Goal: Task Accomplishment & Management: Manage account settings

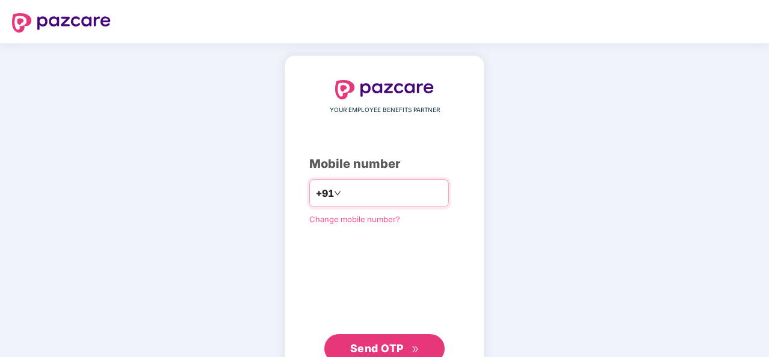
type input "**********"
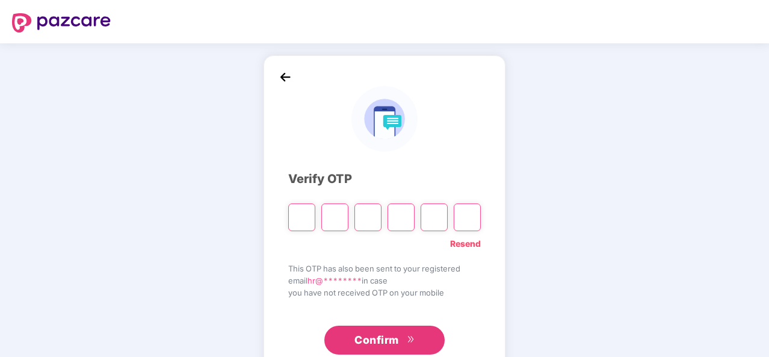
type input "*"
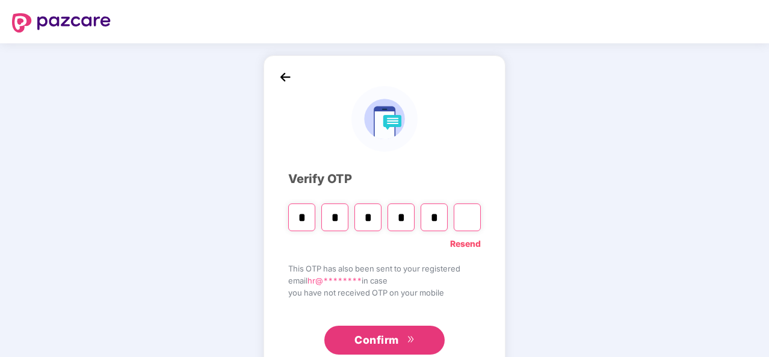
type input "*"
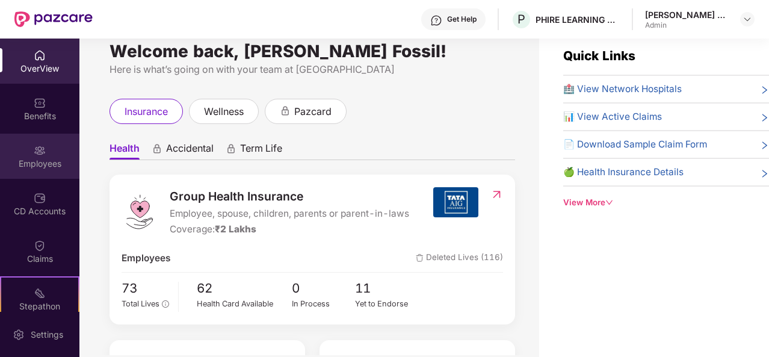
click at [31, 154] on div "Employees" at bounding box center [39, 156] width 79 height 45
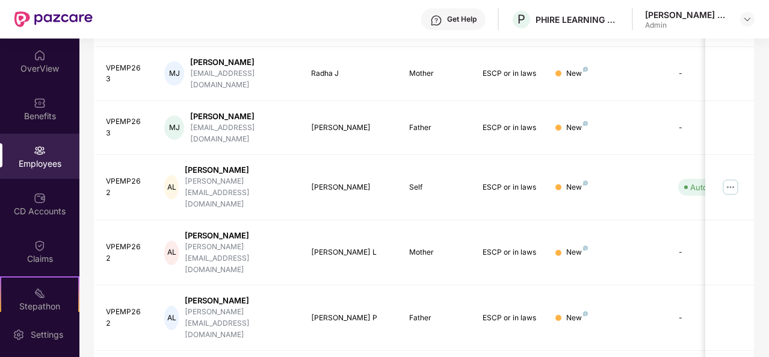
scroll to position [383, 0]
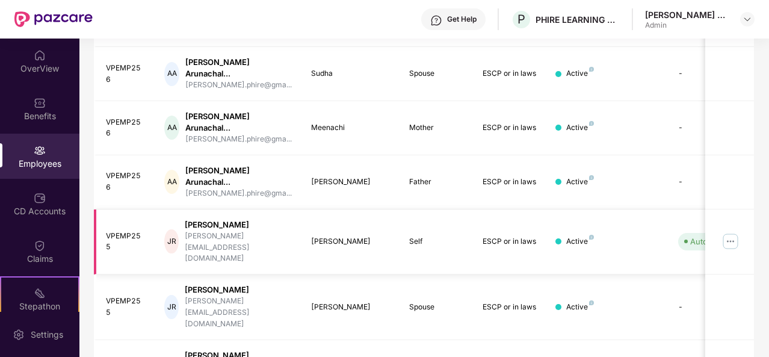
scroll to position [387, 0]
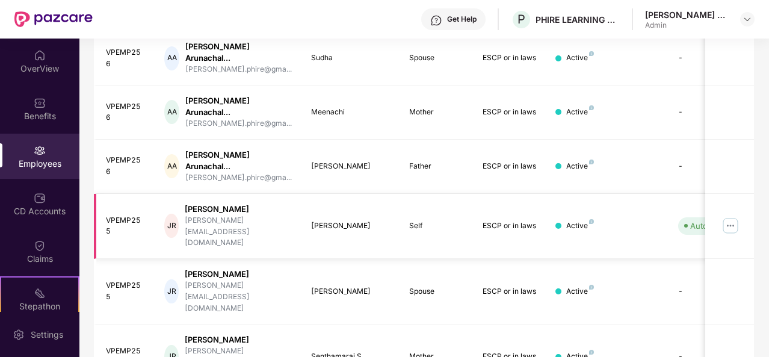
click at [732, 216] on img at bounding box center [730, 225] width 19 height 19
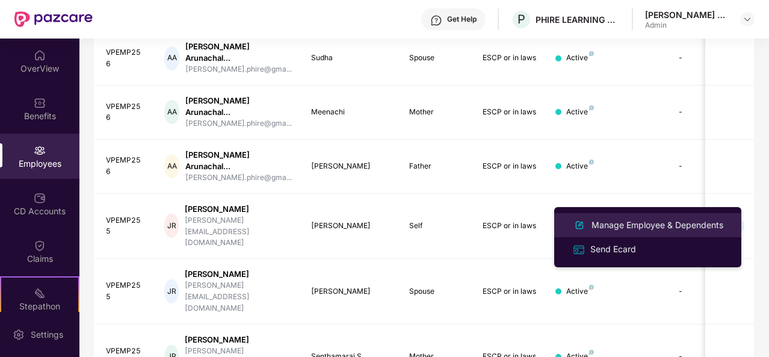
click at [632, 227] on div "Manage Employee & Dependents" at bounding box center [657, 224] width 137 height 13
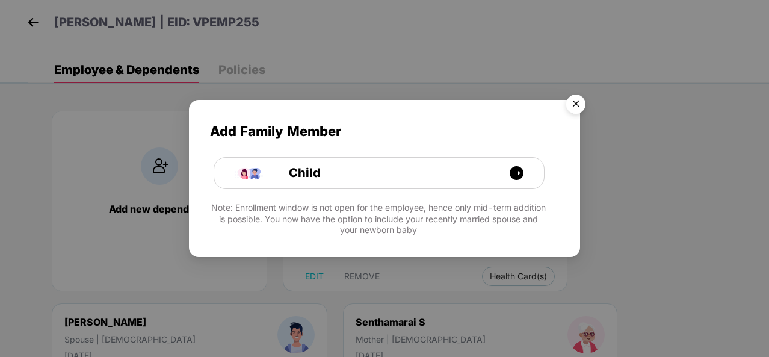
click at [573, 105] on img "Close" at bounding box center [576, 106] width 34 height 34
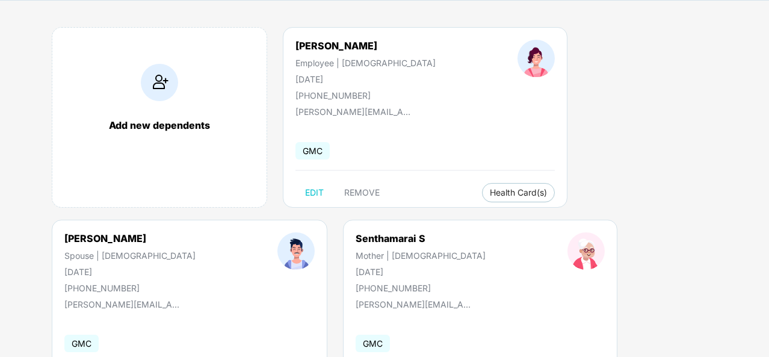
scroll to position [86, 0]
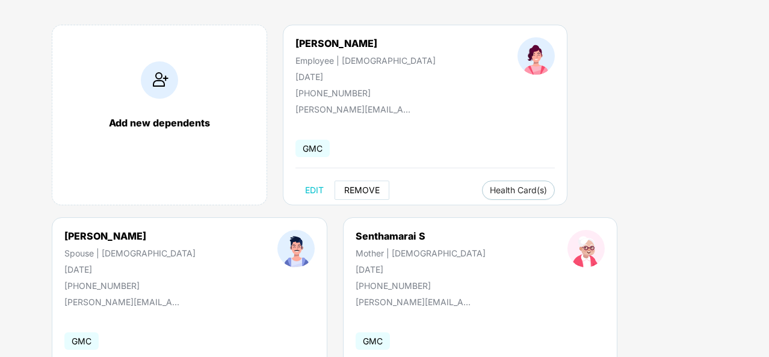
click at [368, 186] on span "REMOVE" at bounding box center [361, 190] width 35 height 10
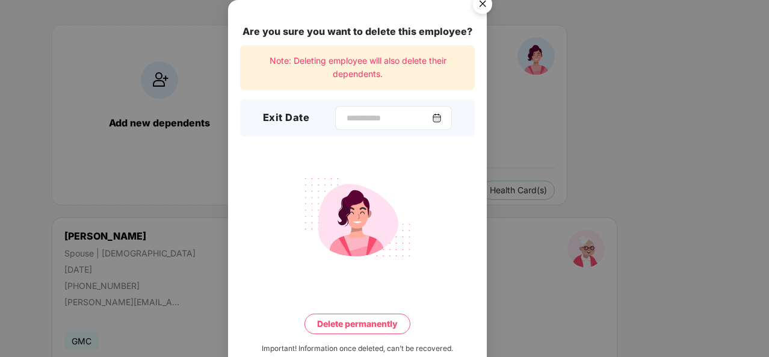
click at [441, 115] on img at bounding box center [437, 118] width 10 height 10
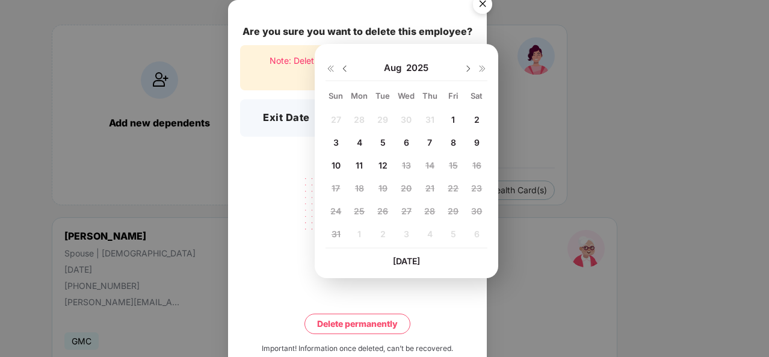
click at [454, 123] on span "1" at bounding box center [453, 119] width 4 height 10
type input "**********"
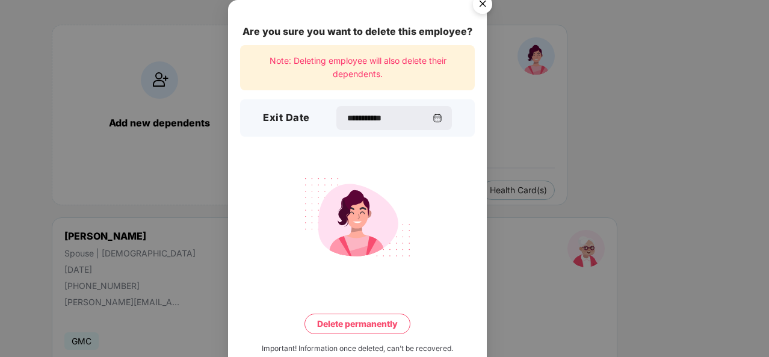
scroll to position [27, 0]
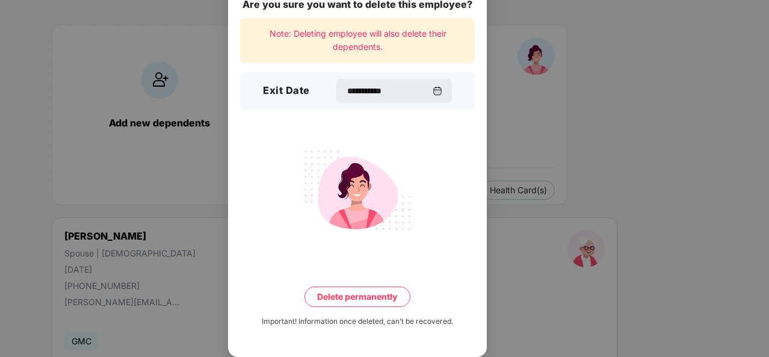
click at [358, 295] on button "Delete permanently" at bounding box center [357, 296] width 106 height 20
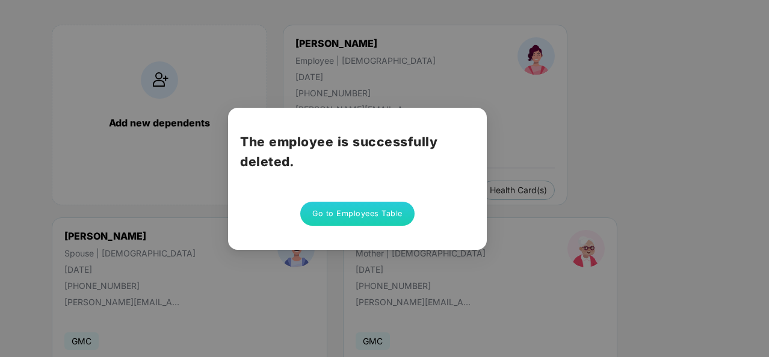
scroll to position [0, 0]
click at [376, 214] on button "Go to Employees Table" at bounding box center [357, 214] width 114 height 24
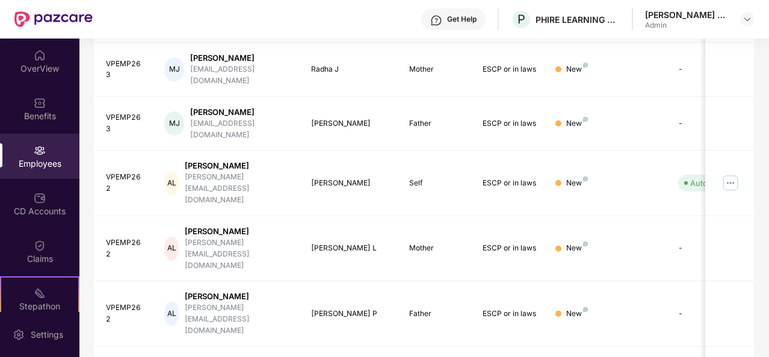
scroll to position [383, 0]
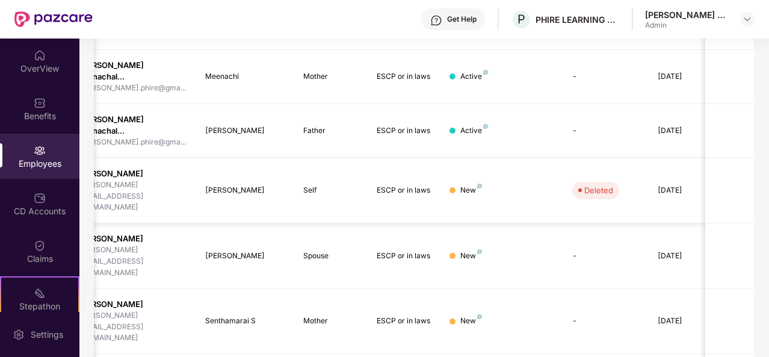
scroll to position [0, 99]
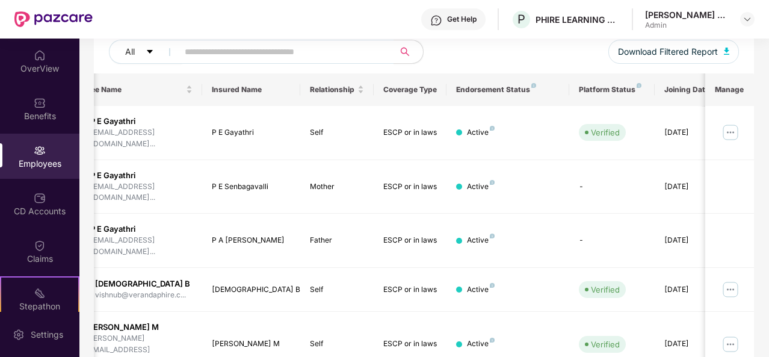
scroll to position [149, 0]
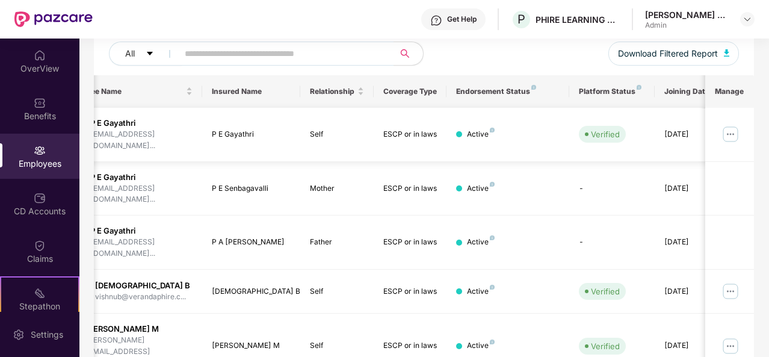
click at [735, 133] on img at bounding box center [730, 134] width 19 height 19
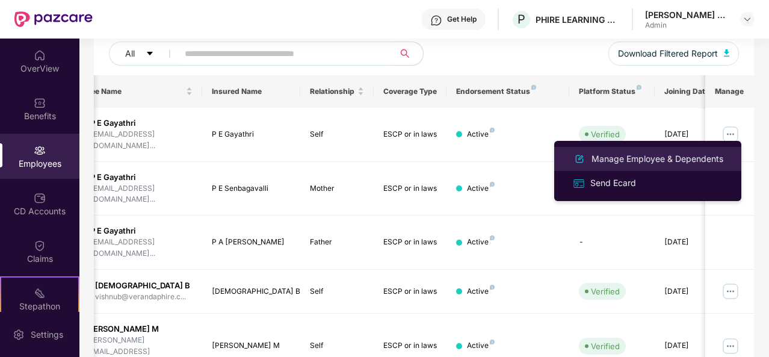
click at [639, 161] on div "Manage Employee & Dependents" at bounding box center [657, 158] width 137 height 13
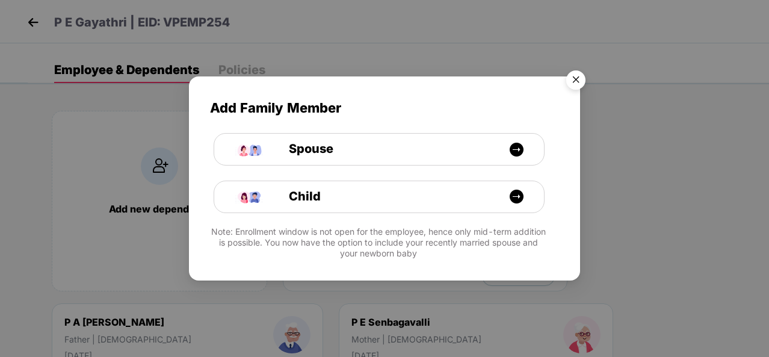
click at [579, 78] on img "Close" at bounding box center [576, 82] width 34 height 34
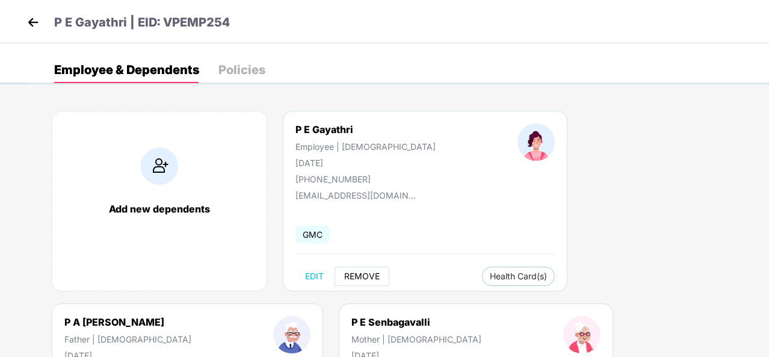
click at [360, 277] on span "REMOVE" at bounding box center [361, 276] width 35 height 10
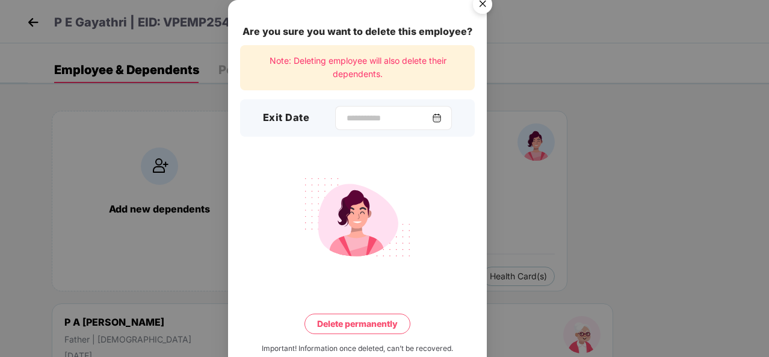
click at [442, 122] on img at bounding box center [437, 118] width 10 height 10
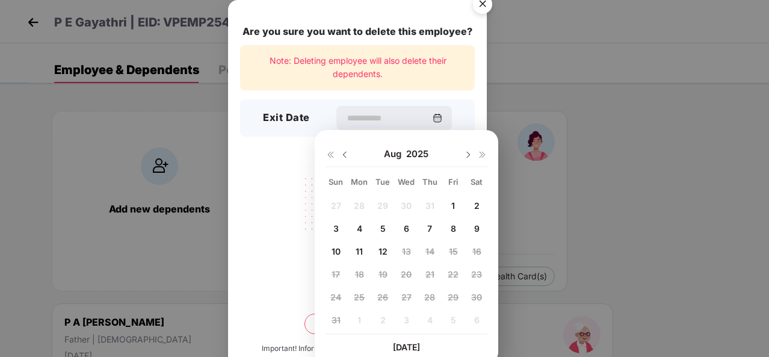
click at [454, 200] on span "1" at bounding box center [453, 205] width 4 height 10
type input "**********"
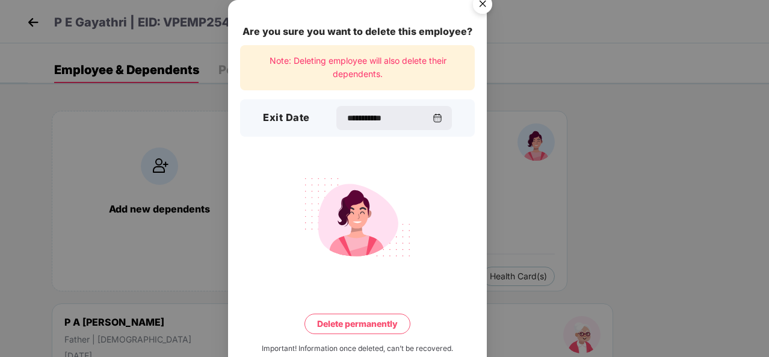
click at [379, 320] on button "Delete permanently" at bounding box center [357, 323] width 106 height 20
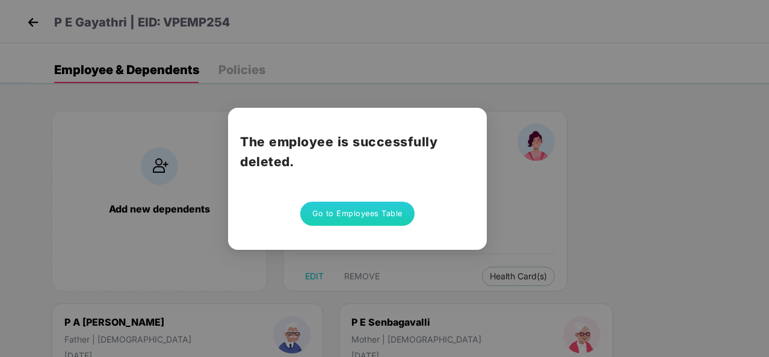
click at [388, 207] on button "Go to Employees Table" at bounding box center [357, 214] width 114 height 24
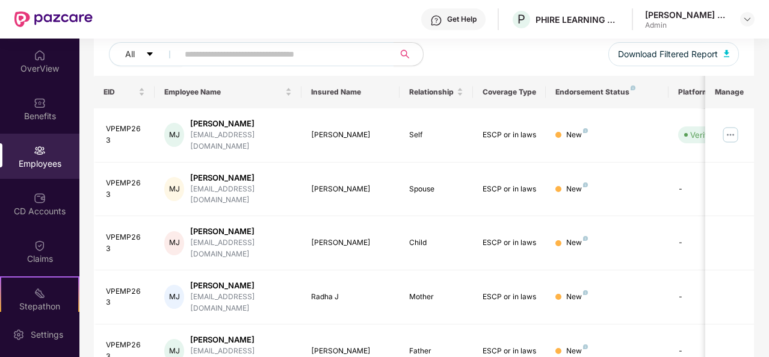
scroll to position [383, 0]
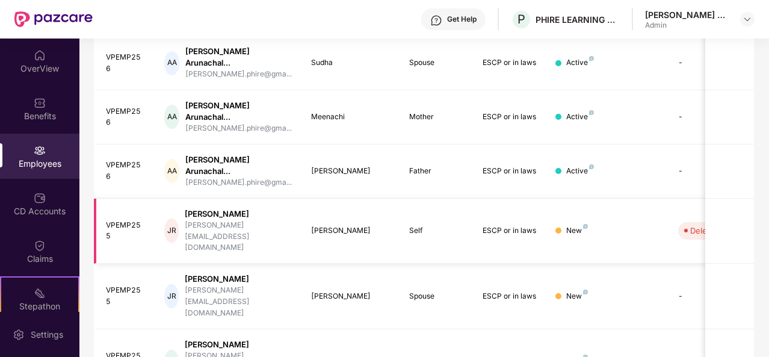
scroll to position [423, 0]
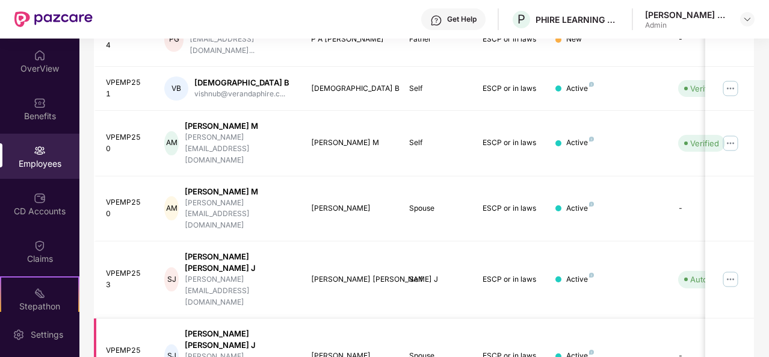
scroll to position [393, 0]
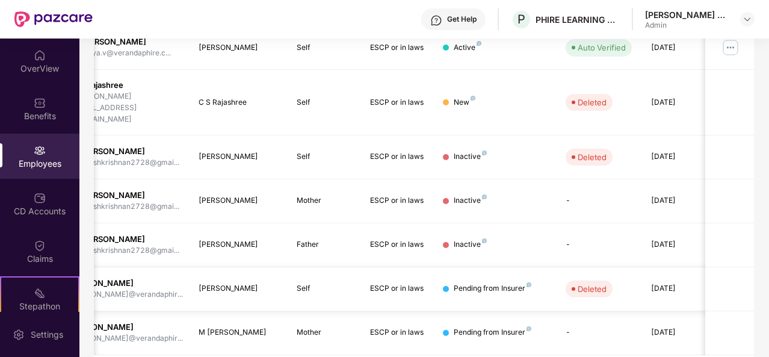
scroll to position [0, 121]
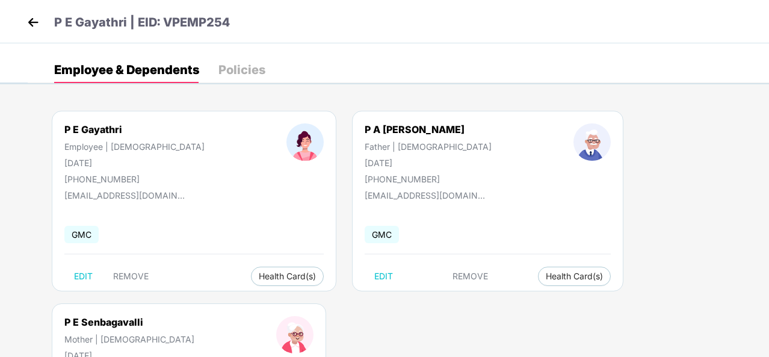
click at [31, 19] on img at bounding box center [33, 22] width 18 height 18
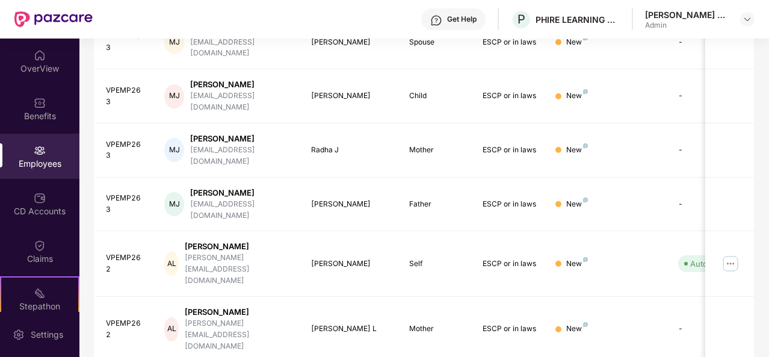
scroll to position [383, 0]
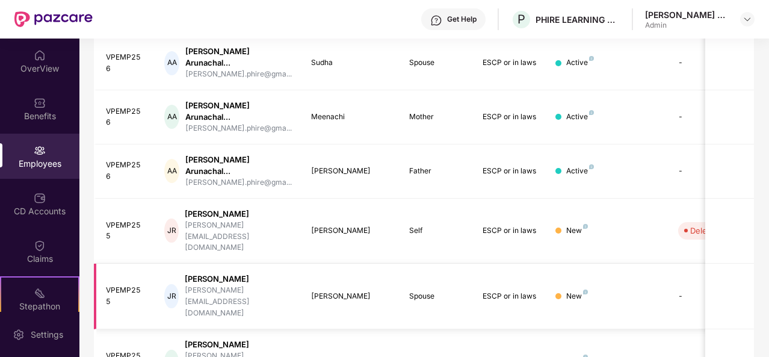
scroll to position [423, 0]
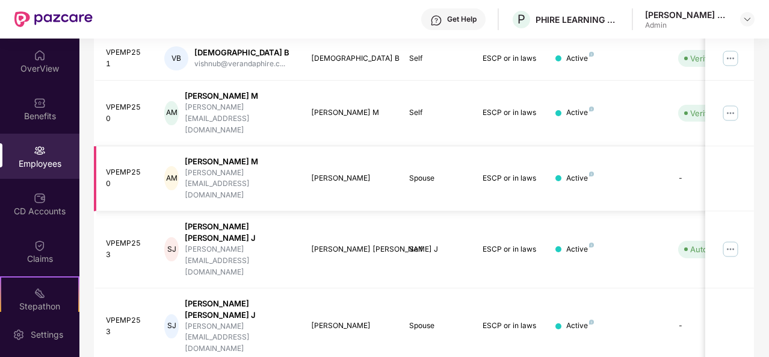
scroll to position [393, 0]
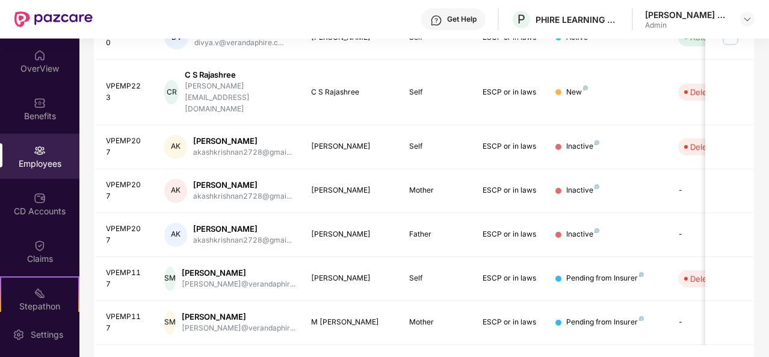
scroll to position [383, 0]
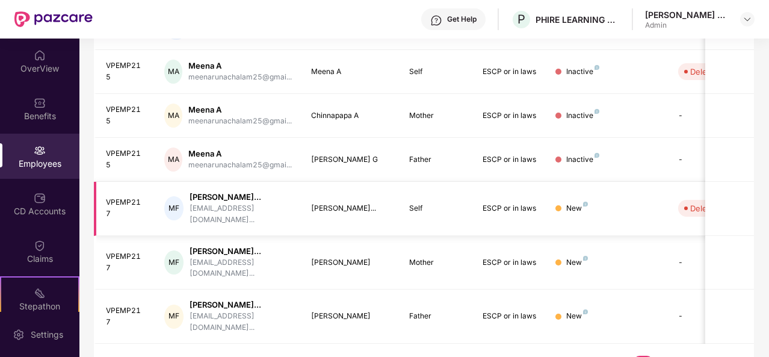
scroll to position [413, 0]
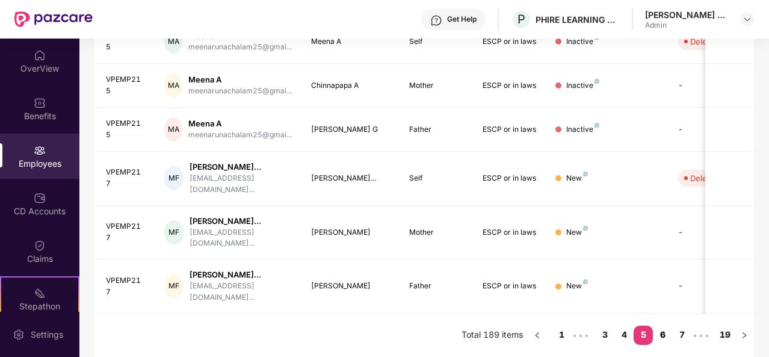
click at [665, 336] on link "6" at bounding box center [662, 334] width 19 height 18
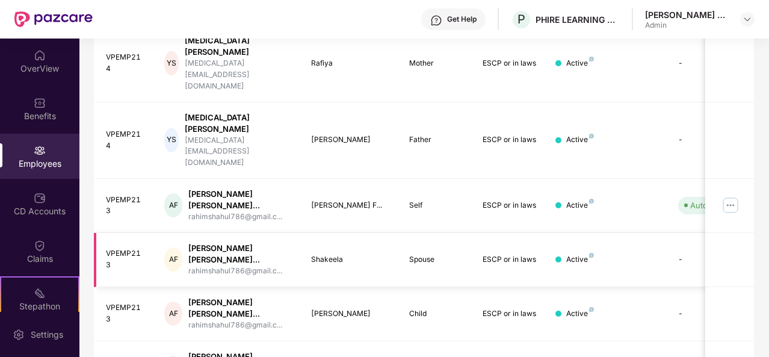
scroll to position [433, 0]
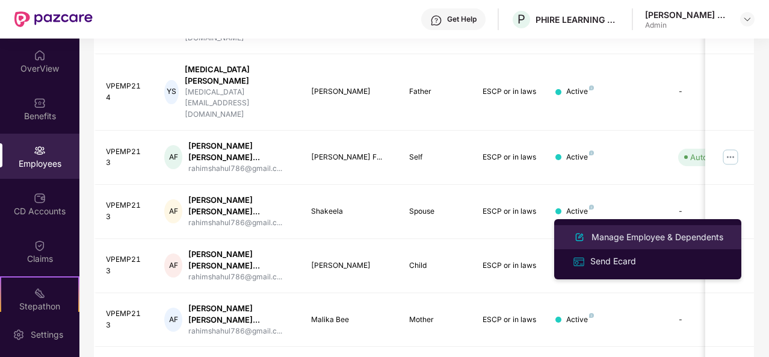
click at [636, 238] on div "Manage Employee & Dependents" at bounding box center [657, 236] width 137 height 13
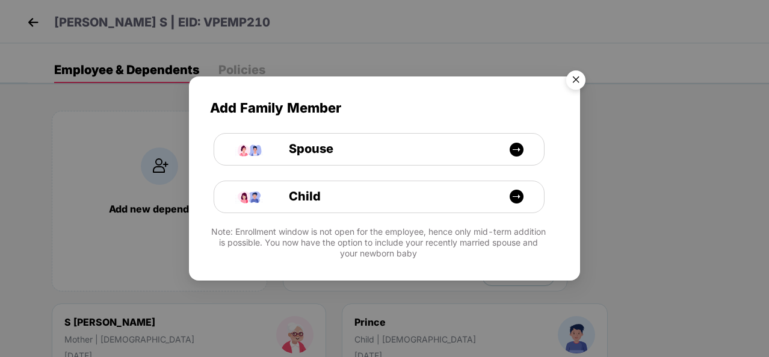
click at [581, 78] on img "Close" at bounding box center [576, 82] width 34 height 34
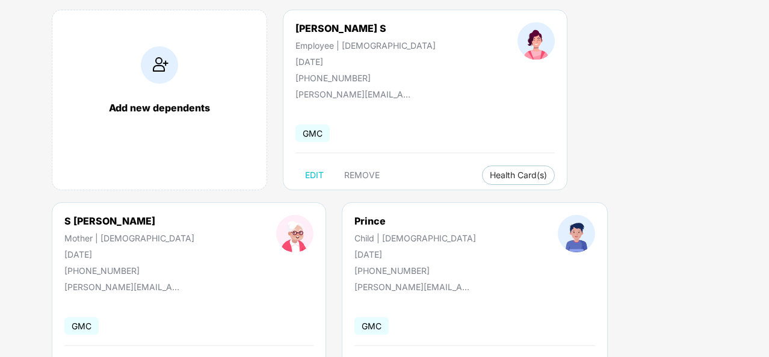
scroll to position [103, 0]
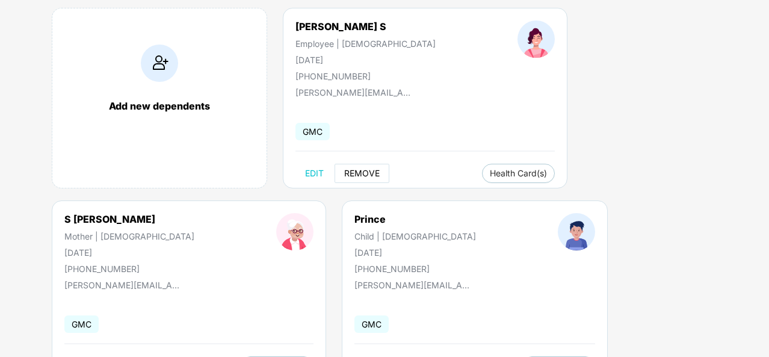
click at [366, 171] on span "REMOVE" at bounding box center [361, 173] width 35 height 10
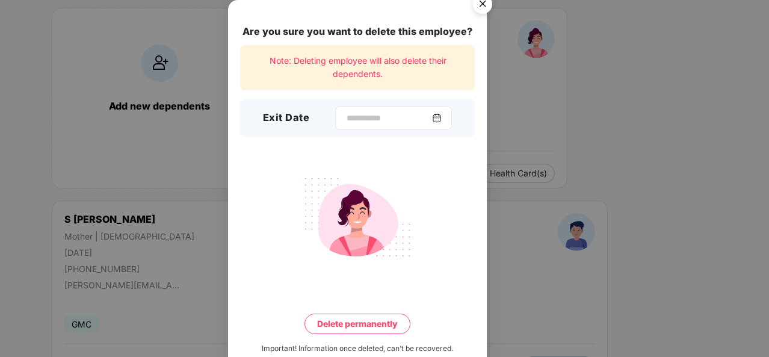
click at [442, 120] on img at bounding box center [437, 118] width 10 height 10
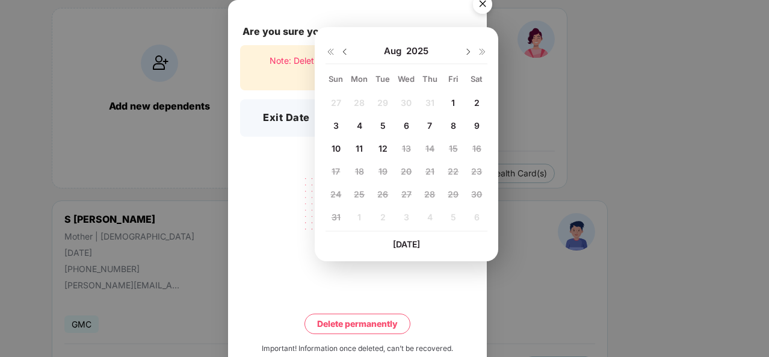
click at [455, 97] on div "1" at bounding box center [453, 102] width 18 height 18
type input "**********"
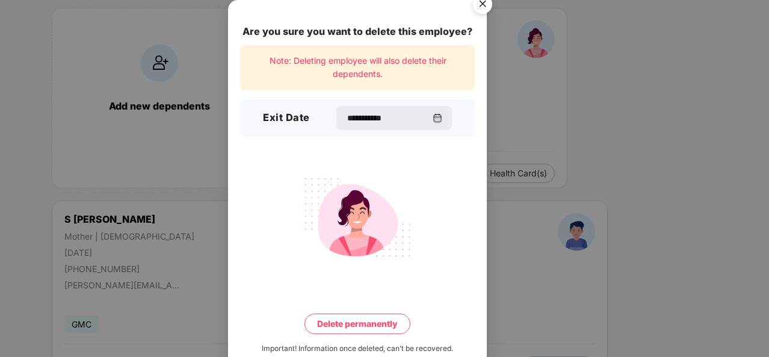
click at [356, 321] on button "Delete permanently" at bounding box center [357, 323] width 106 height 20
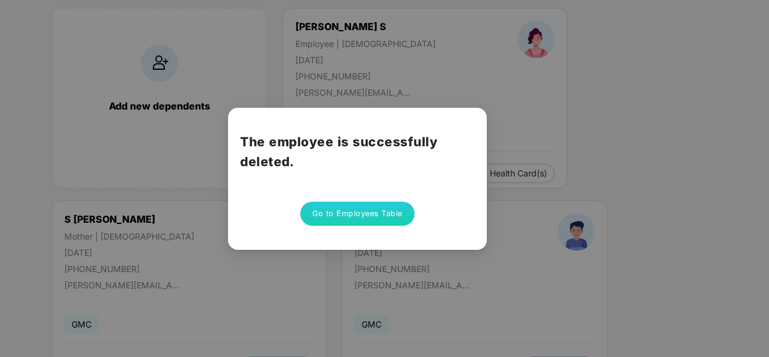
click at [482, 177] on div "The employee is successfully deleted. Go to Employees Table" at bounding box center [357, 179] width 259 height 142
click at [571, 180] on div "The employee is successfully deleted. Go to Employees Table" at bounding box center [384, 178] width 769 height 357
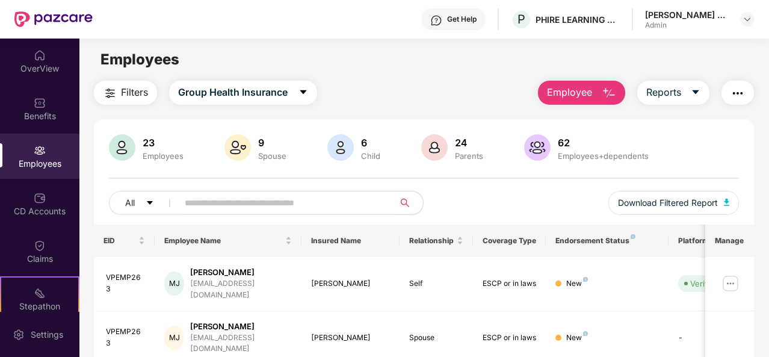
scroll to position [383, 0]
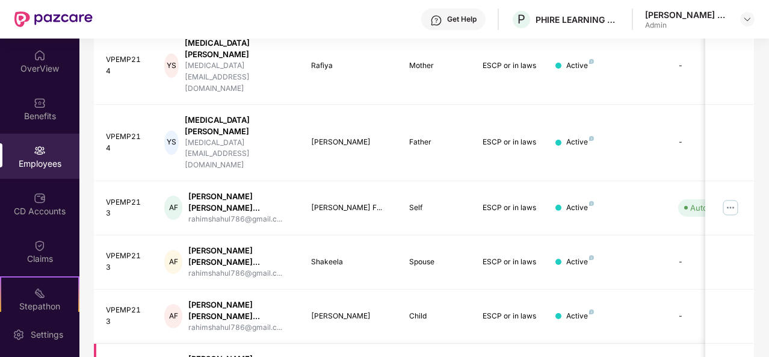
scroll to position [433, 0]
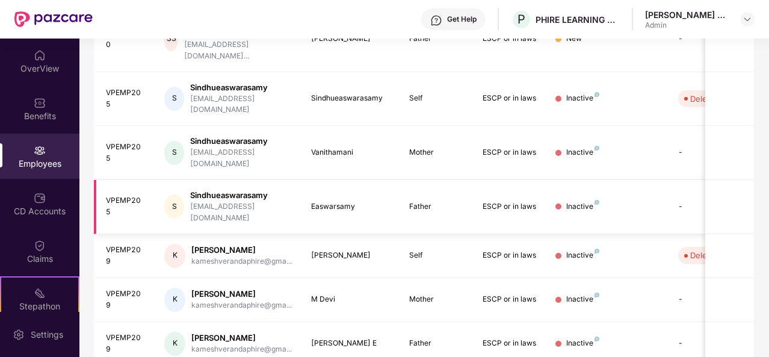
scroll to position [383, 0]
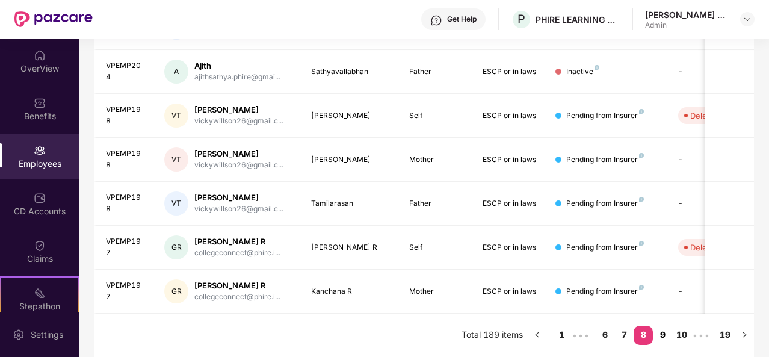
click at [664, 333] on link "9" at bounding box center [662, 334] width 19 height 18
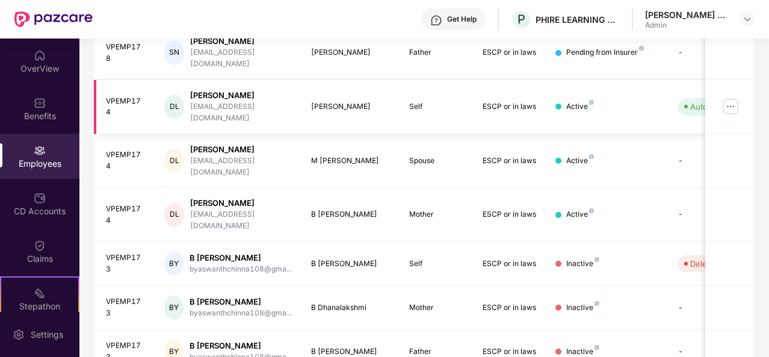
click at [734, 97] on img at bounding box center [730, 106] width 19 height 19
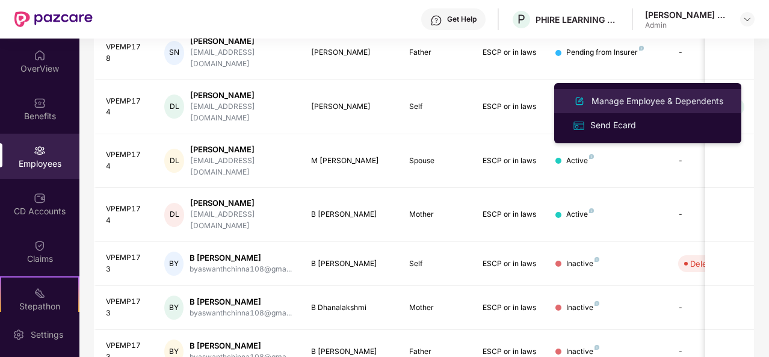
click at [639, 103] on div "Manage Employee & Dependents" at bounding box center [657, 100] width 137 height 13
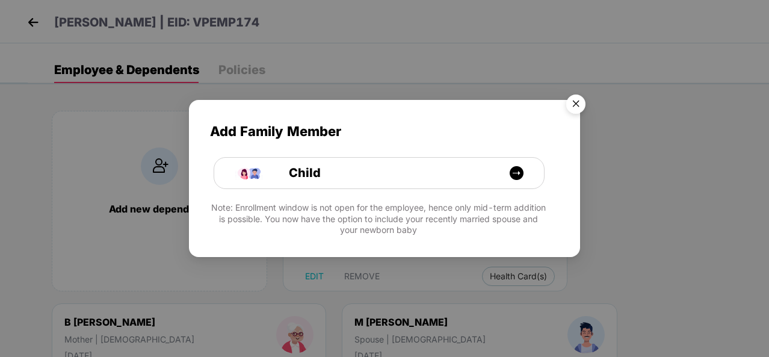
click at [574, 96] on img "Close" at bounding box center [576, 106] width 34 height 34
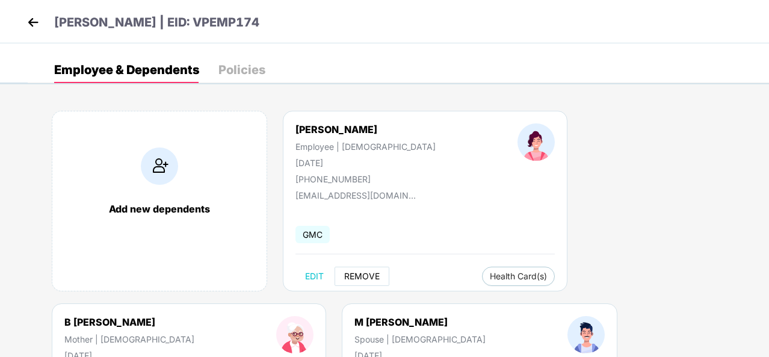
click at [365, 277] on span "REMOVE" at bounding box center [361, 276] width 35 height 10
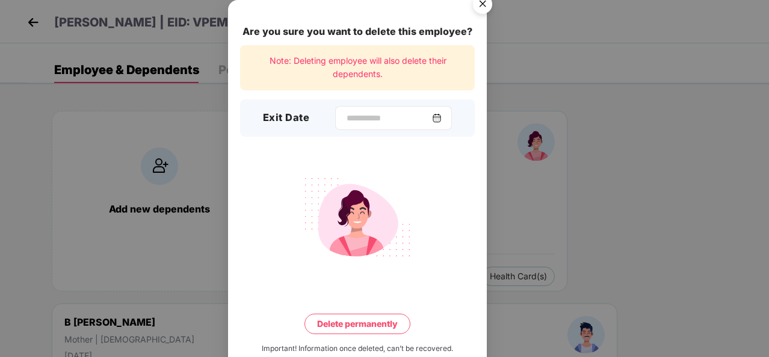
click at [441, 119] on img at bounding box center [437, 118] width 10 height 10
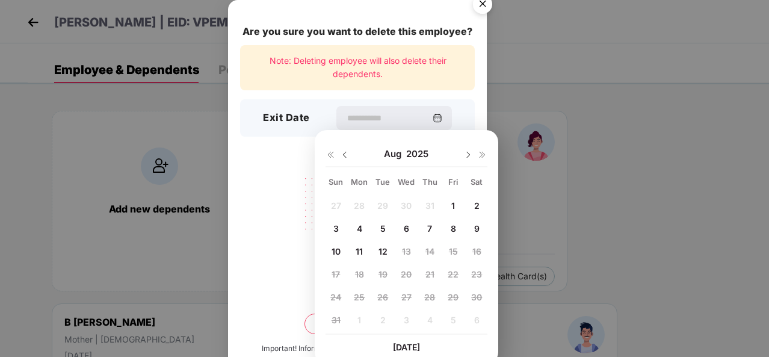
click at [454, 205] on span "1" at bounding box center [453, 205] width 4 height 10
type input "**********"
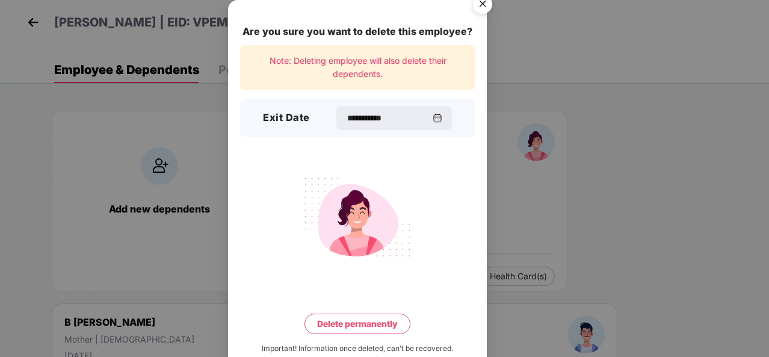
click at [355, 319] on button "Delete permanently" at bounding box center [357, 323] width 106 height 20
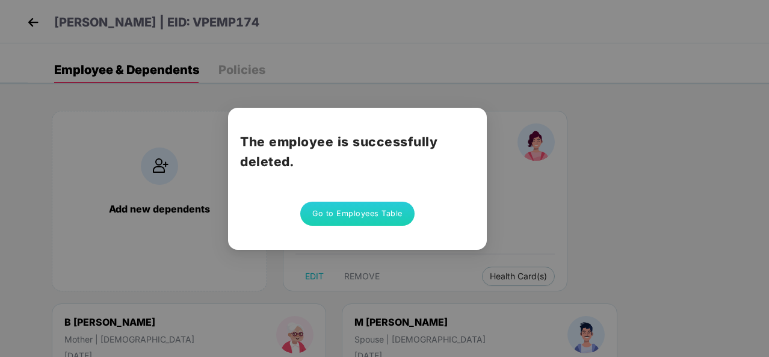
click at [570, 163] on div "The employee is successfully deleted. Go to Employees Table" at bounding box center [384, 178] width 769 height 357
click at [34, 23] on div "The employee is successfully deleted. Go to Employees Table" at bounding box center [384, 178] width 769 height 357
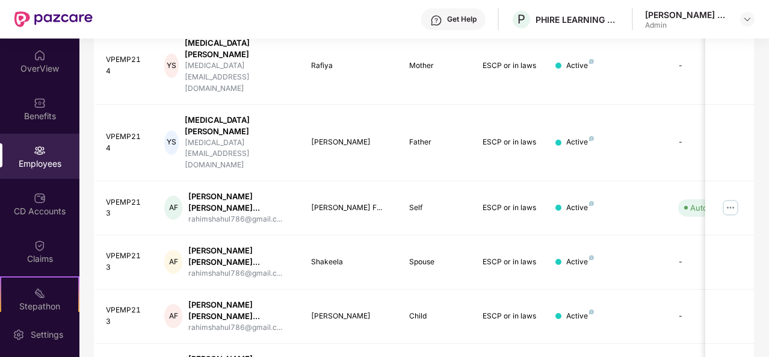
click at [701, 333] on body "Get Help P PHIRE LEARNING SOLUTIONS PRIVATE LIMITED [PERSON_NAME] Fossil Admin …" at bounding box center [384, 178] width 769 height 357
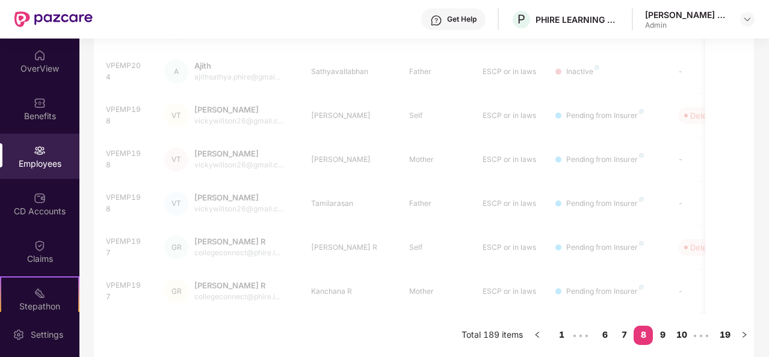
scroll to position [383, 0]
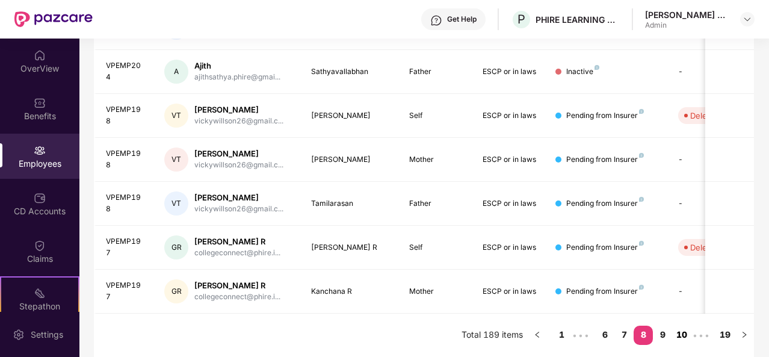
click at [685, 336] on link "10" at bounding box center [681, 334] width 19 height 18
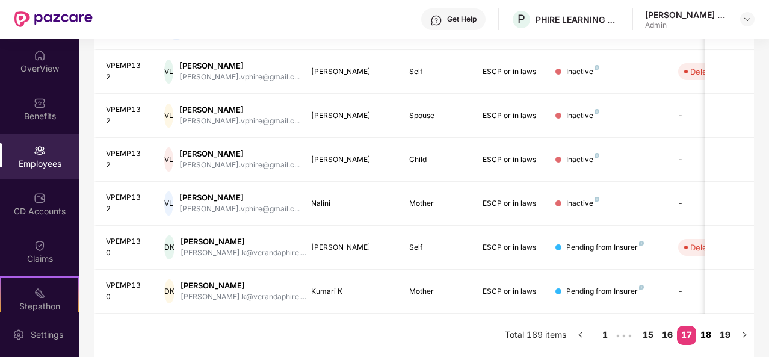
click at [711, 333] on link "18" at bounding box center [705, 334] width 19 height 18
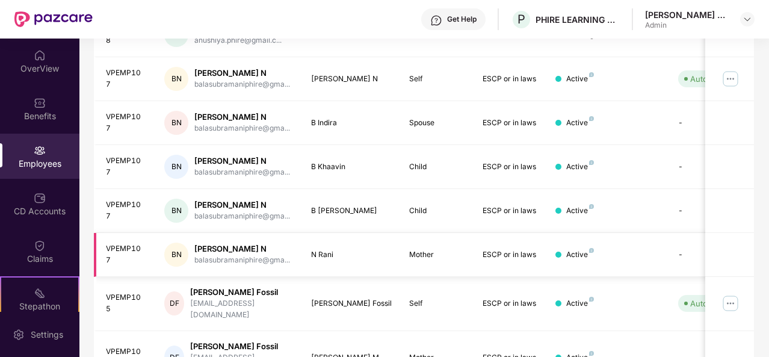
scroll to position [339, 0]
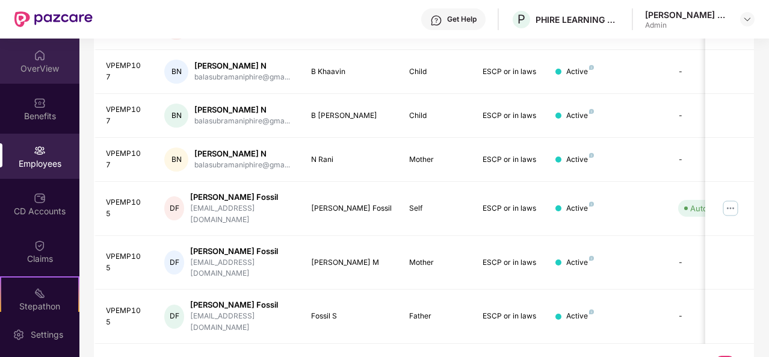
click at [43, 67] on div "OverView" at bounding box center [39, 69] width 79 height 12
